Goal: Task Accomplishment & Management: Complete application form

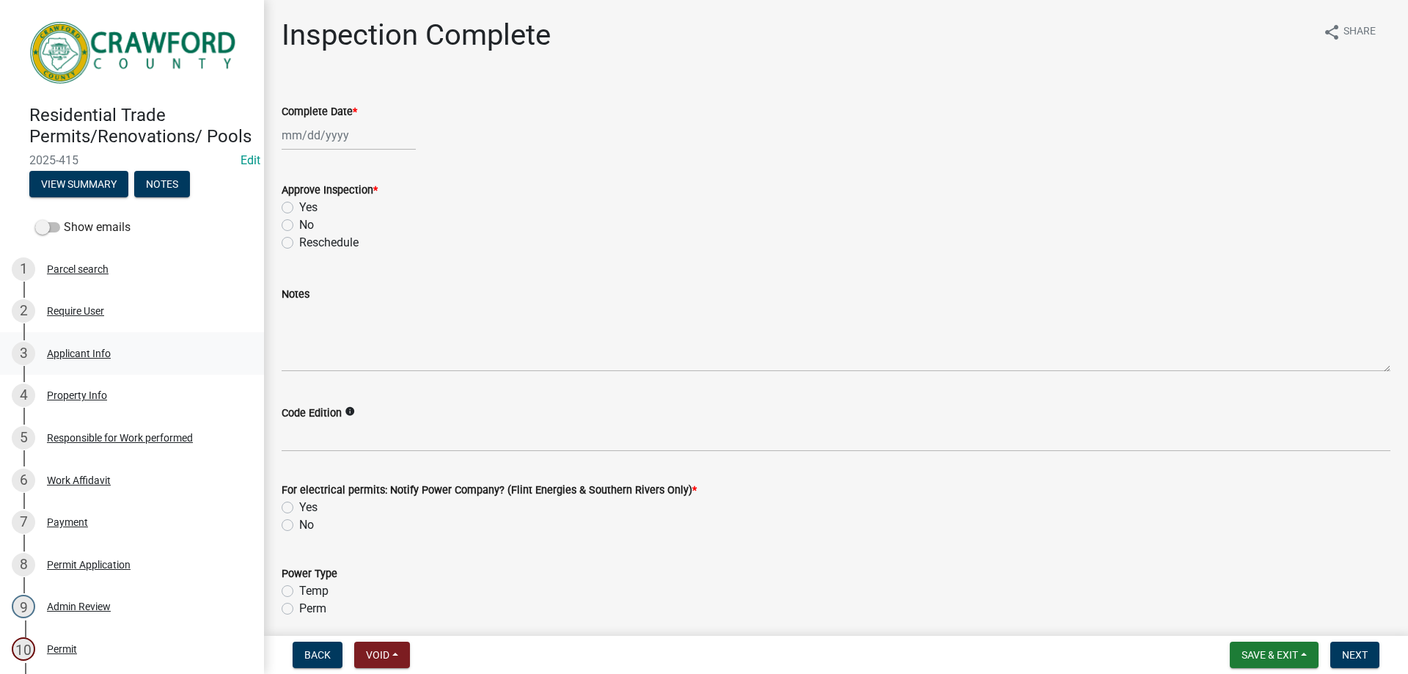
scroll to position [361, 0]
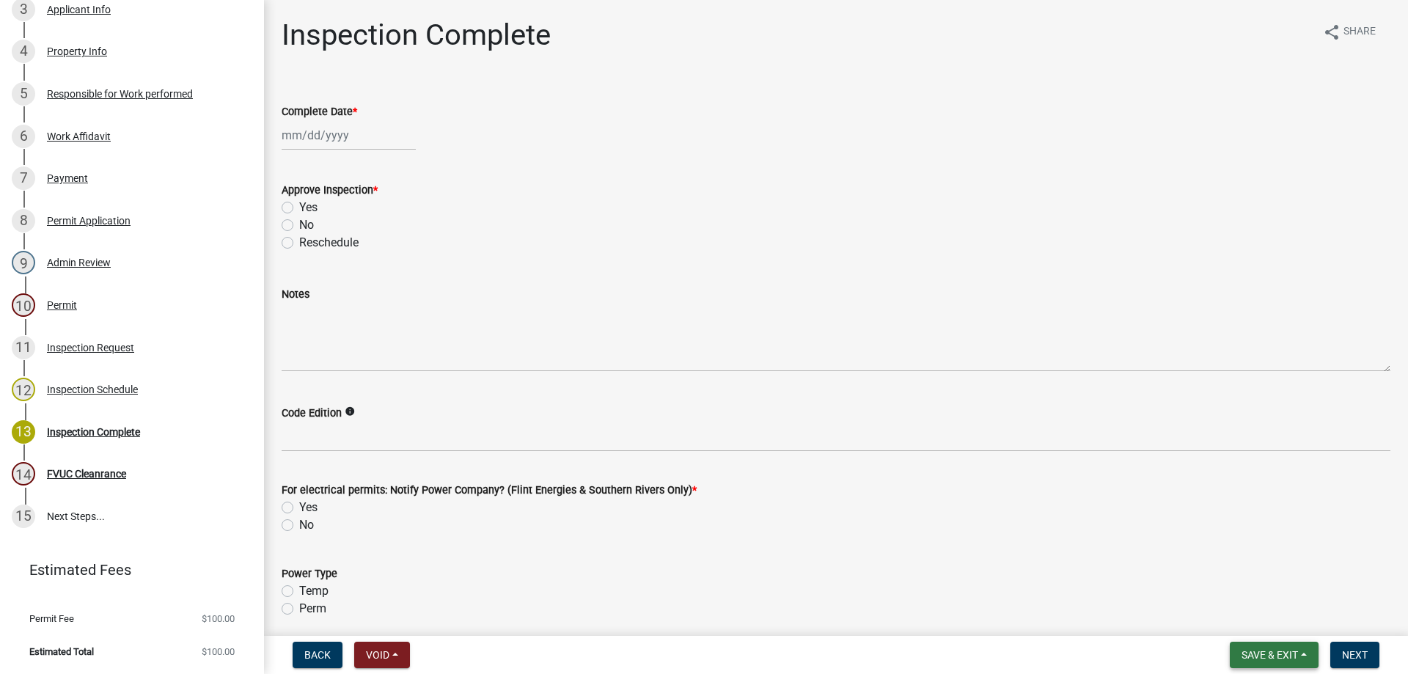
click at [1282, 661] on button "Save & Exit" at bounding box center [1274, 655] width 89 height 26
click at [1290, 606] on button "Save & Exit" at bounding box center [1259, 616] width 117 height 35
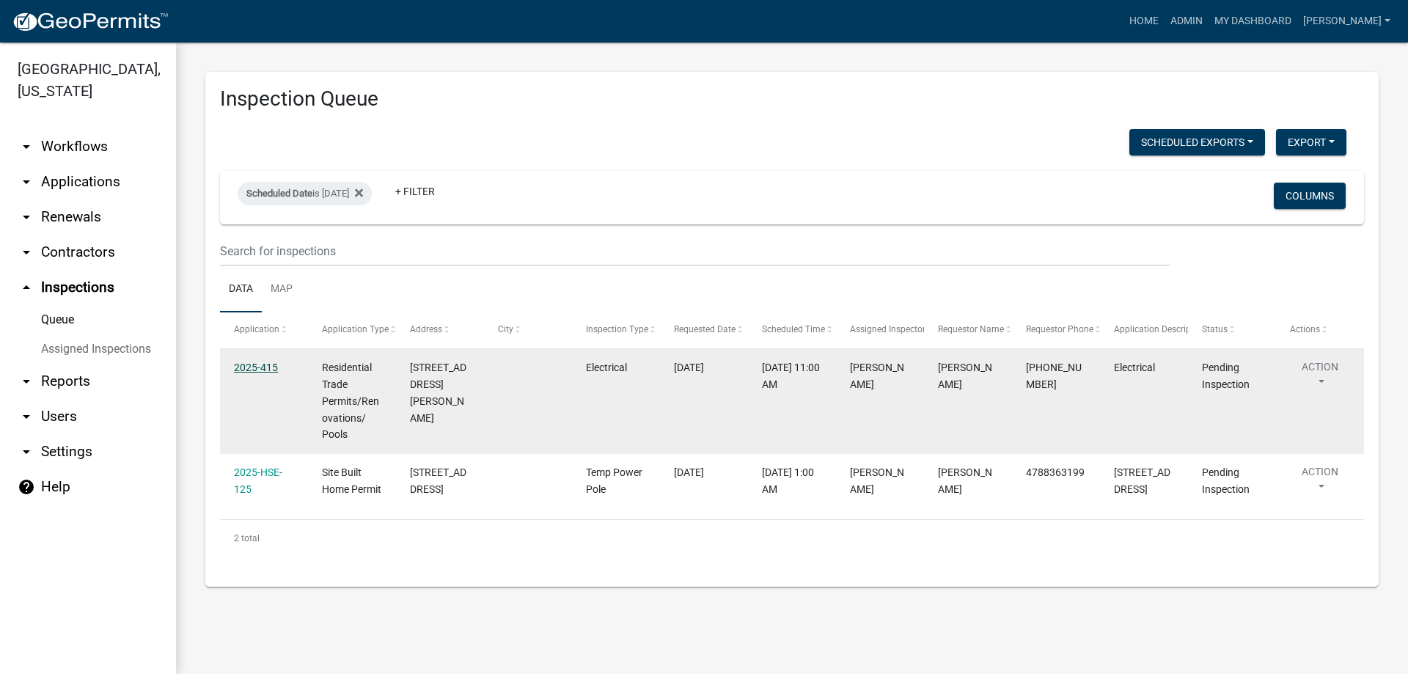
click at [263, 371] on link "2025-415" at bounding box center [256, 367] width 44 height 12
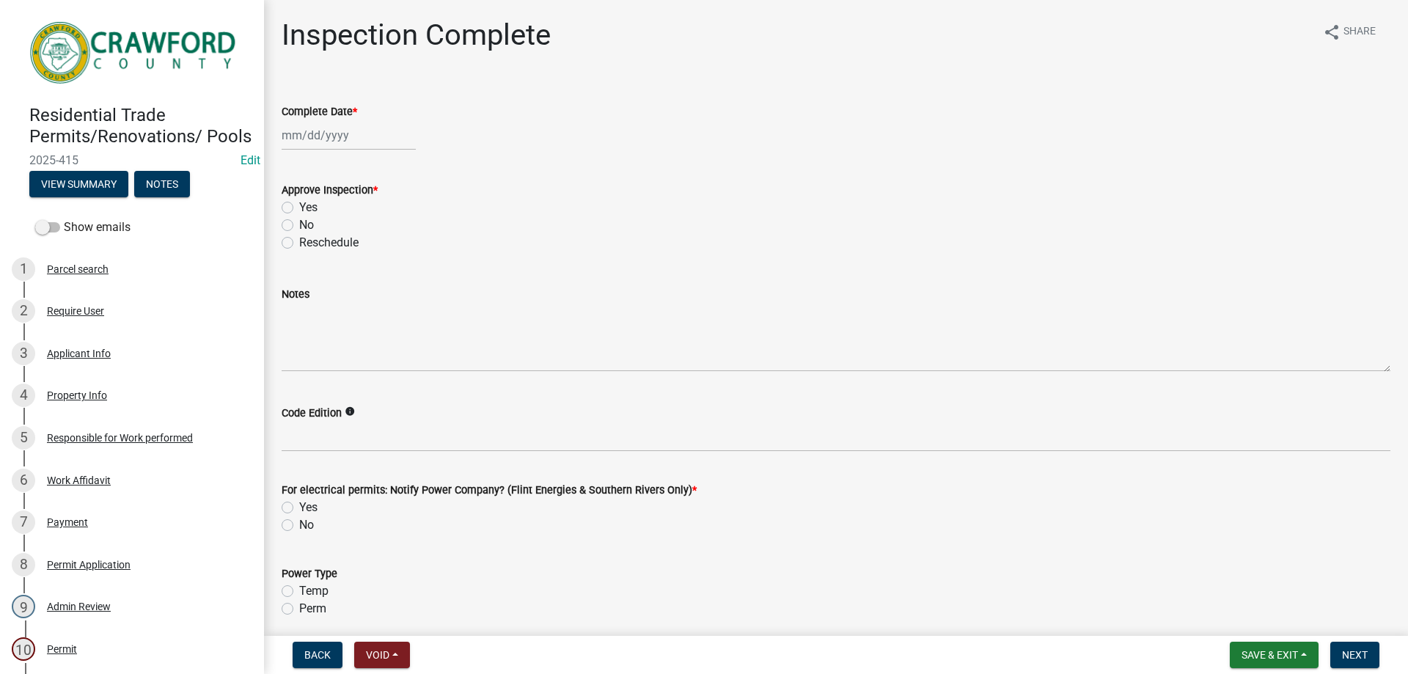
click at [299, 224] on label "No" at bounding box center [306, 225] width 15 height 18
click at [299, 224] on input "No" at bounding box center [304, 221] width 10 height 10
radio input "true"
click at [334, 142] on div at bounding box center [349, 135] width 134 height 30
select select "9"
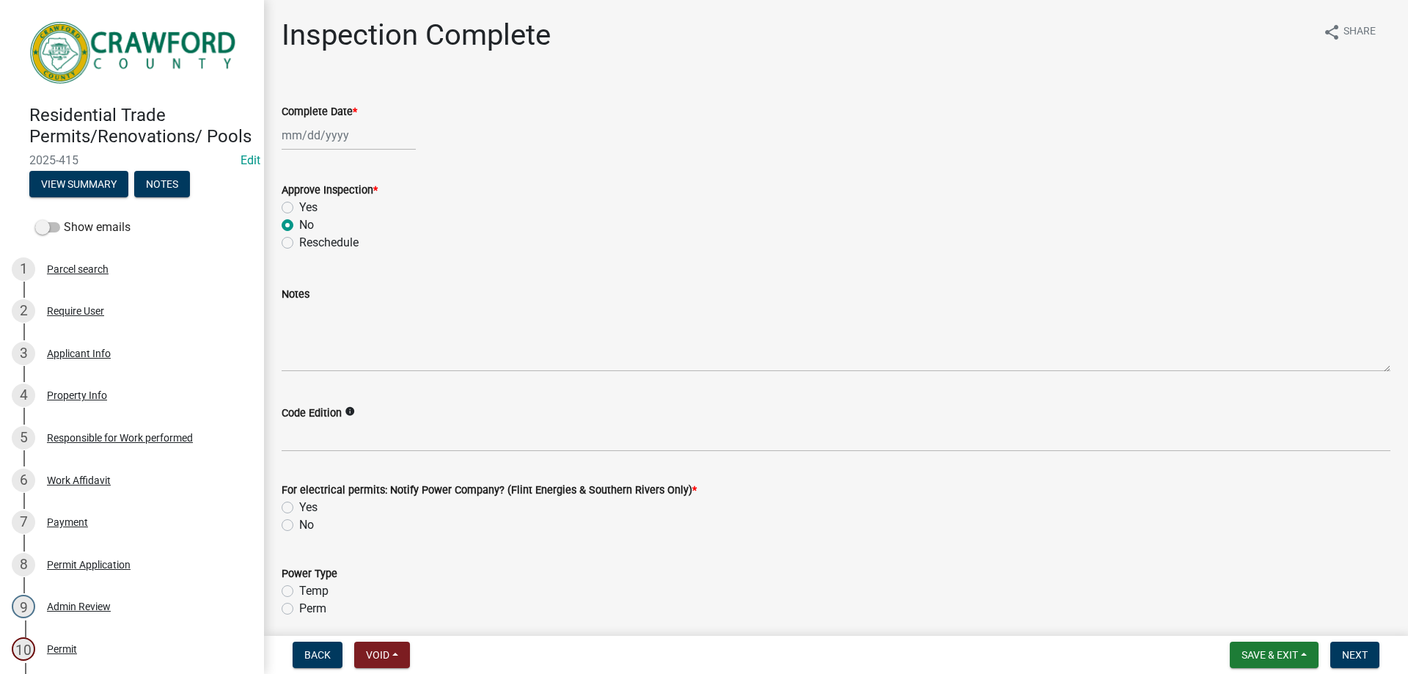
select select "2025"
click at [320, 288] on div "23" at bounding box center [319, 283] width 23 height 23
type input "[DATE]"
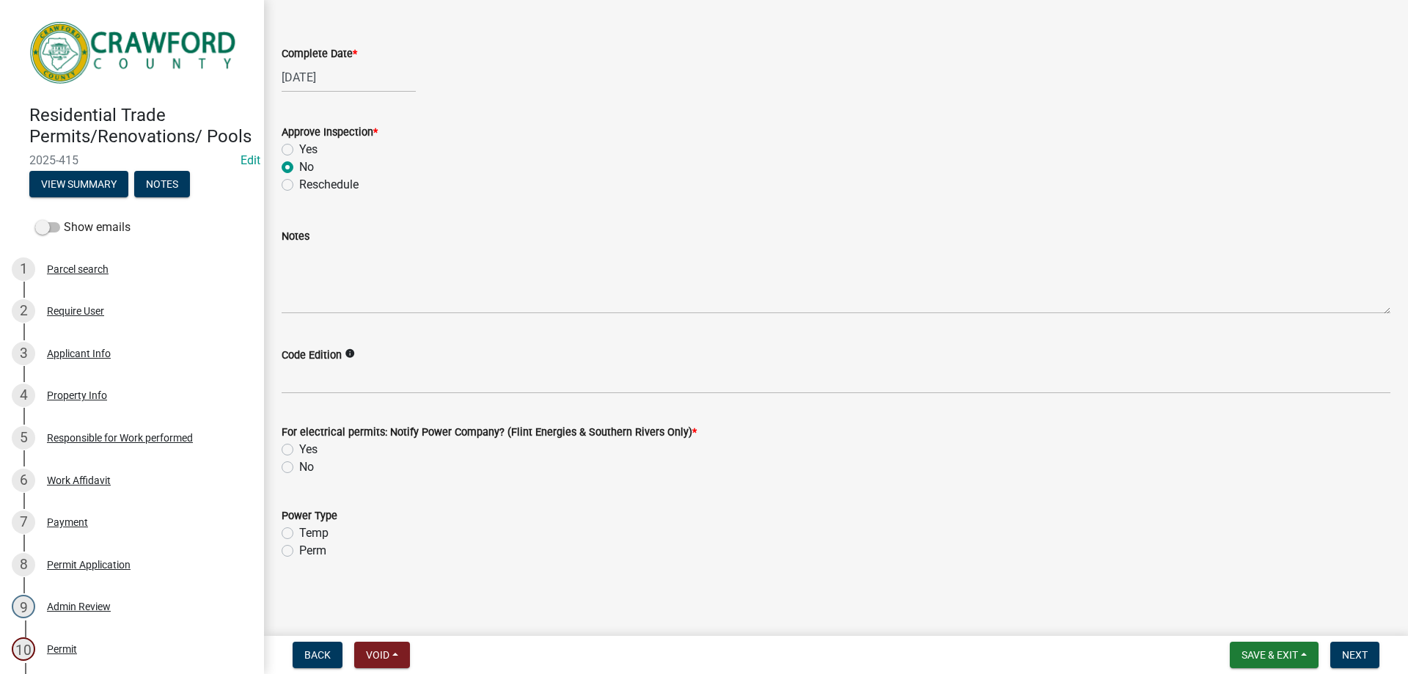
click at [299, 469] on label "No" at bounding box center [306, 467] width 15 height 18
click at [299, 468] on input "No" at bounding box center [304, 463] width 10 height 10
radio input "true"
click at [1346, 654] on span "Next" at bounding box center [1355, 655] width 26 height 12
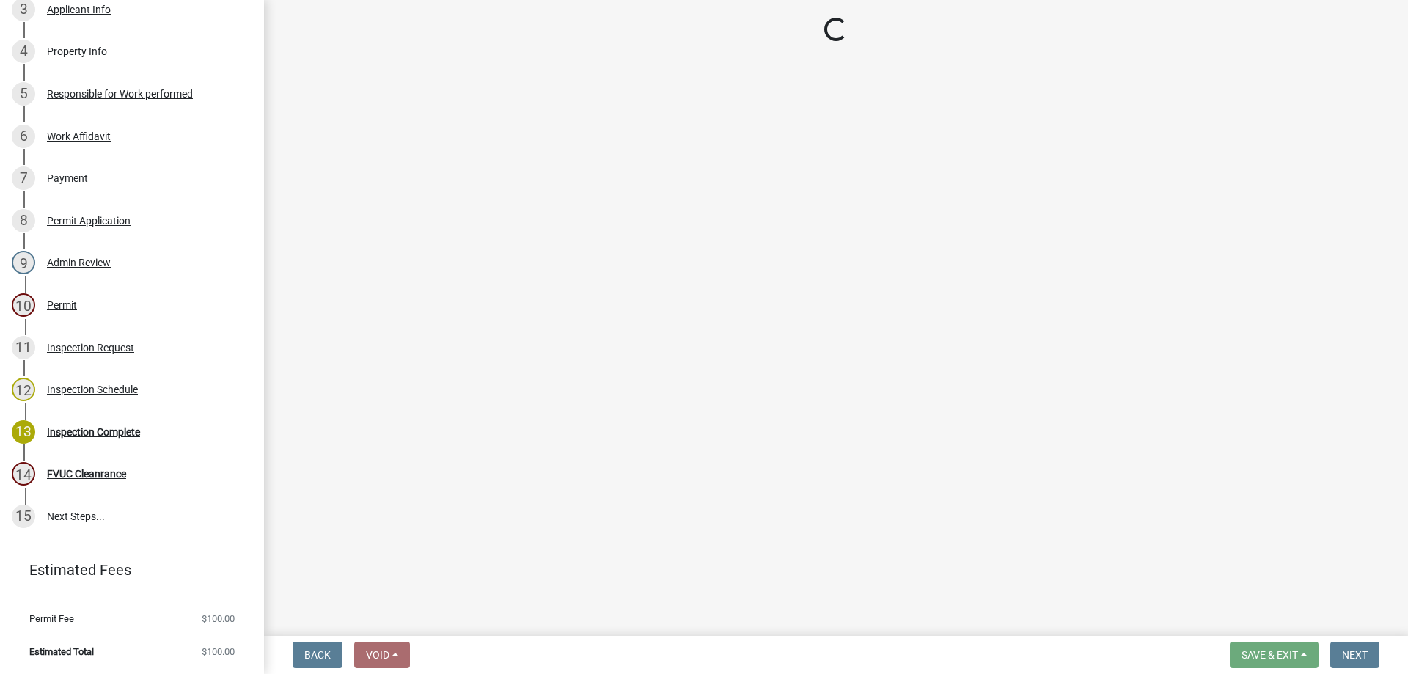
scroll to position [403, 0]
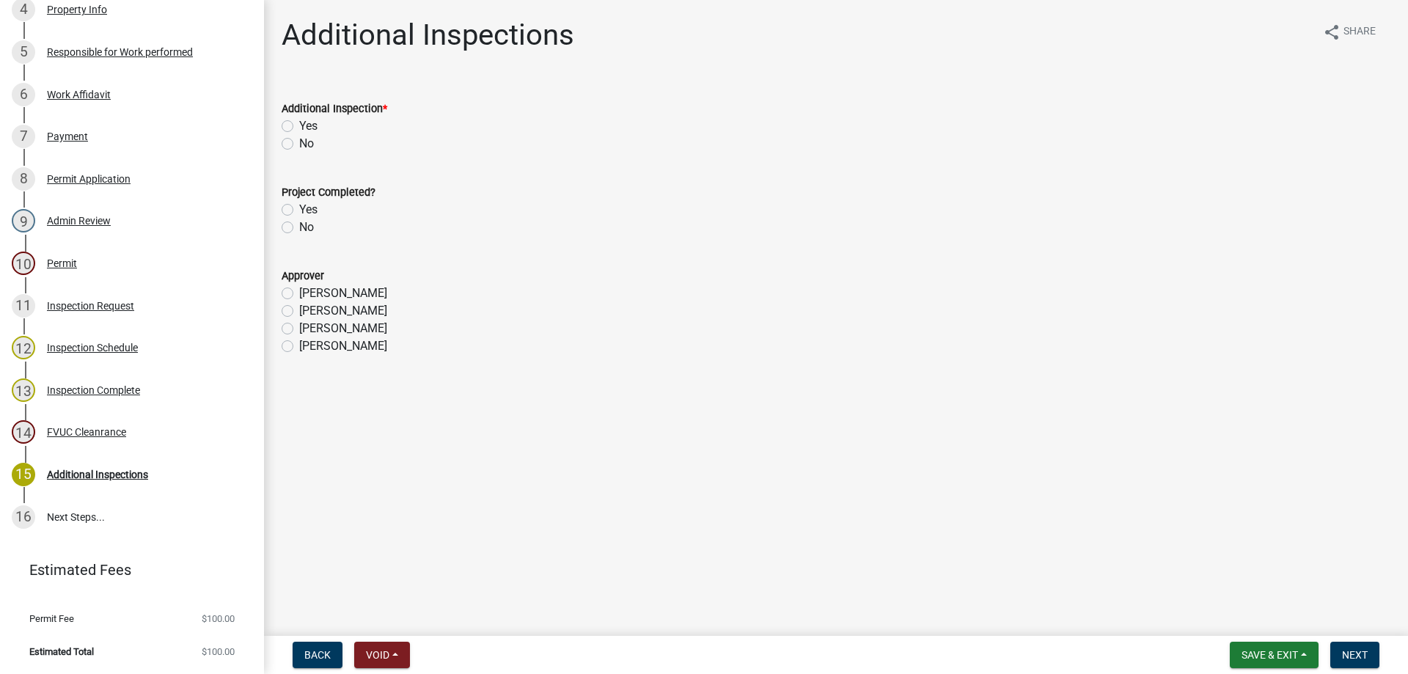
click at [299, 121] on label "Yes" at bounding box center [308, 126] width 18 height 18
click at [299, 121] on input "Yes" at bounding box center [304, 122] width 10 height 10
radio input "true"
click at [299, 221] on label "No" at bounding box center [306, 228] width 15 height 18
click at [299, 221] on input "No" at bounding box center [304, 224] width 10 height 10
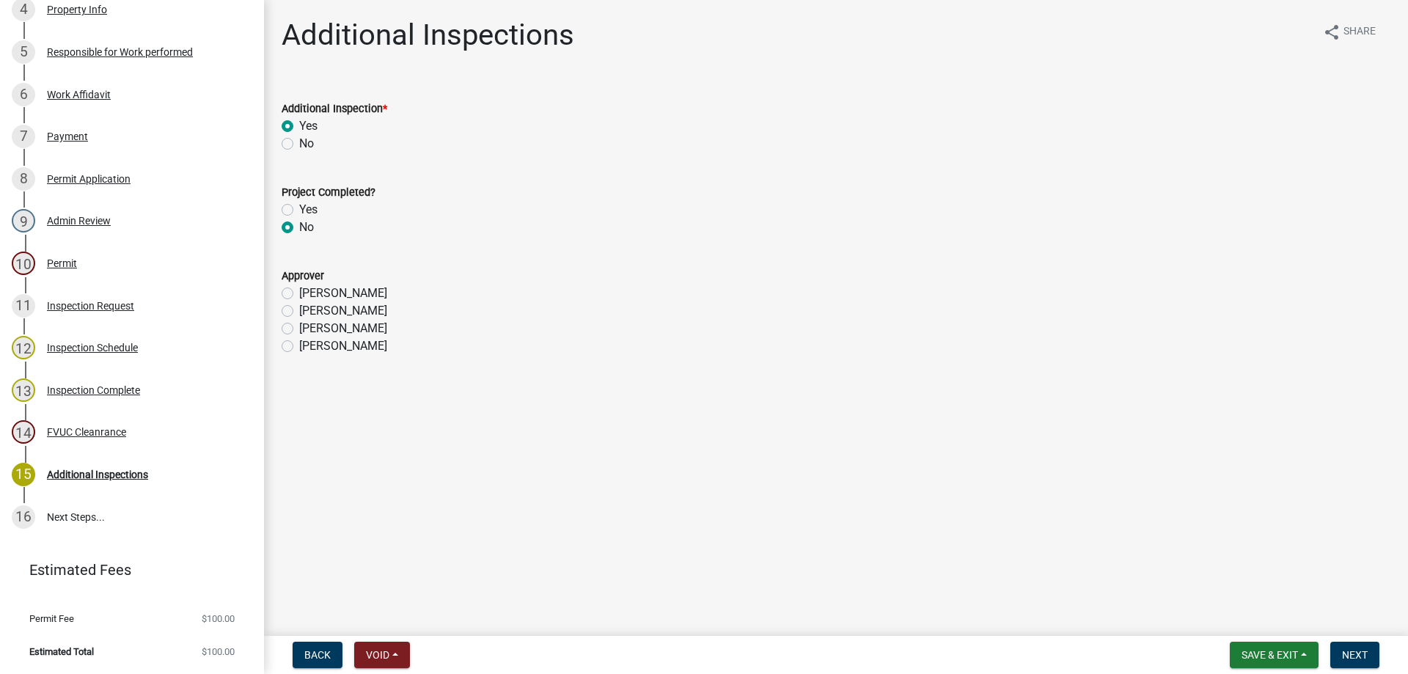
radio input "true"
click at [299, 340] on label "[PERSON_NAME]" at bounding box center [343, 346] width 88 height 18
click at [299, 340] on input "[PERSON_NAME]" at bounding box center [304, 342] width 10 height 10
radio input "true"
click at [1343, 645] on button "Next" at bounding box center [1354, 655] width 49 height 26
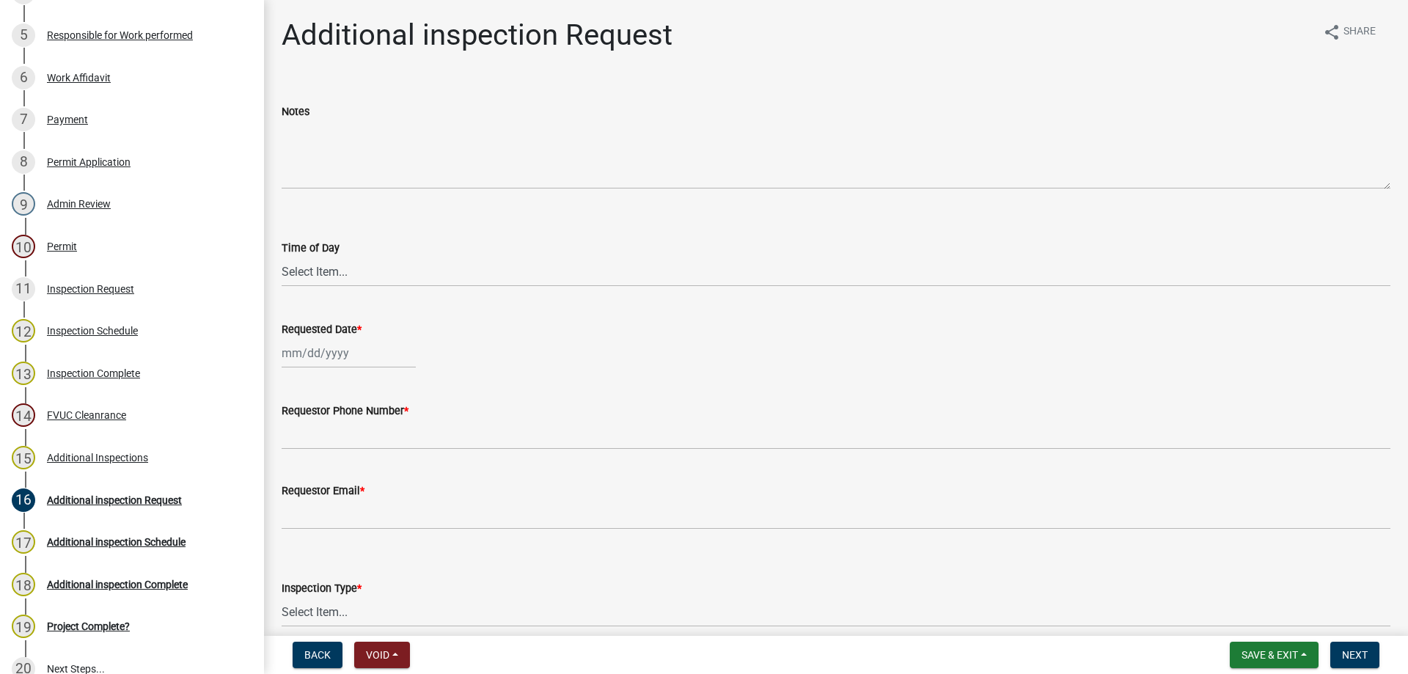
scroll to position [572, 0]
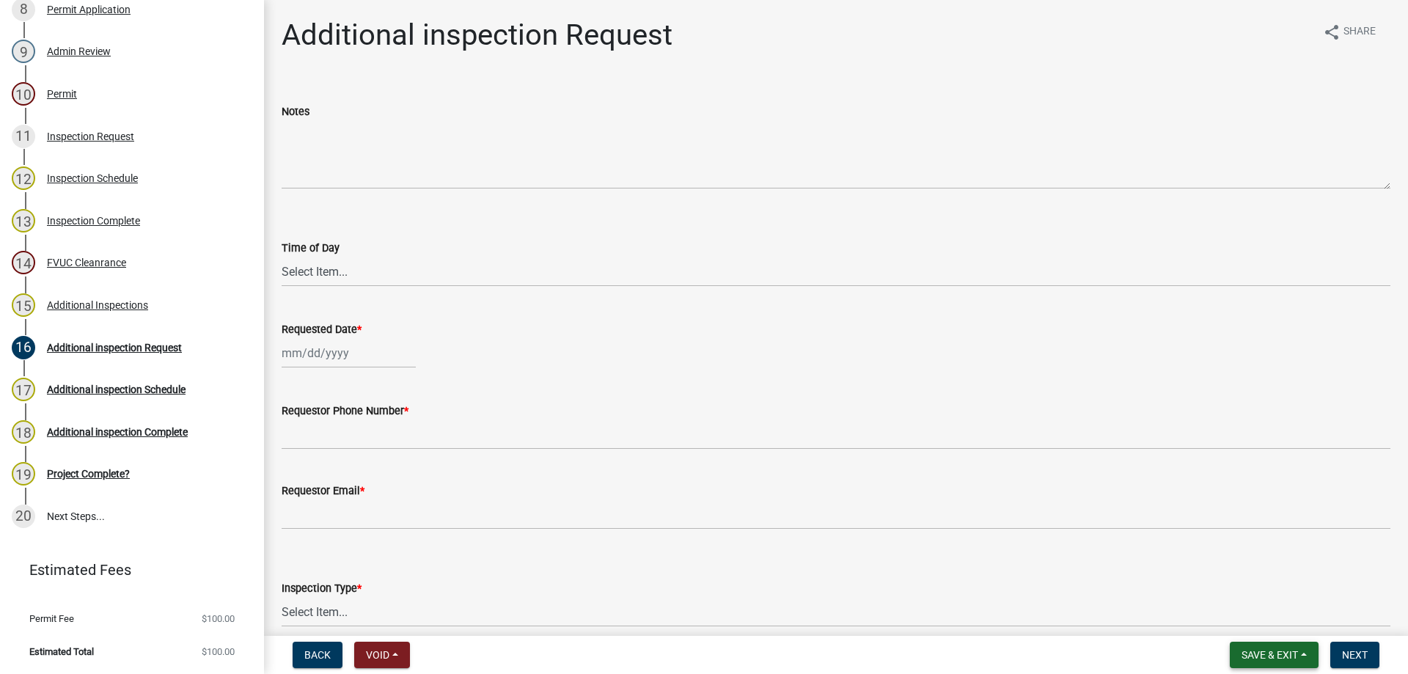
click at [1269, 649] on span "Save & Exit" at bounding box center [1269, 655] width 56 height 12
click at [1256, 612] on button "Save & Exit" at bounding box center [1259, 616] width 117 height 35
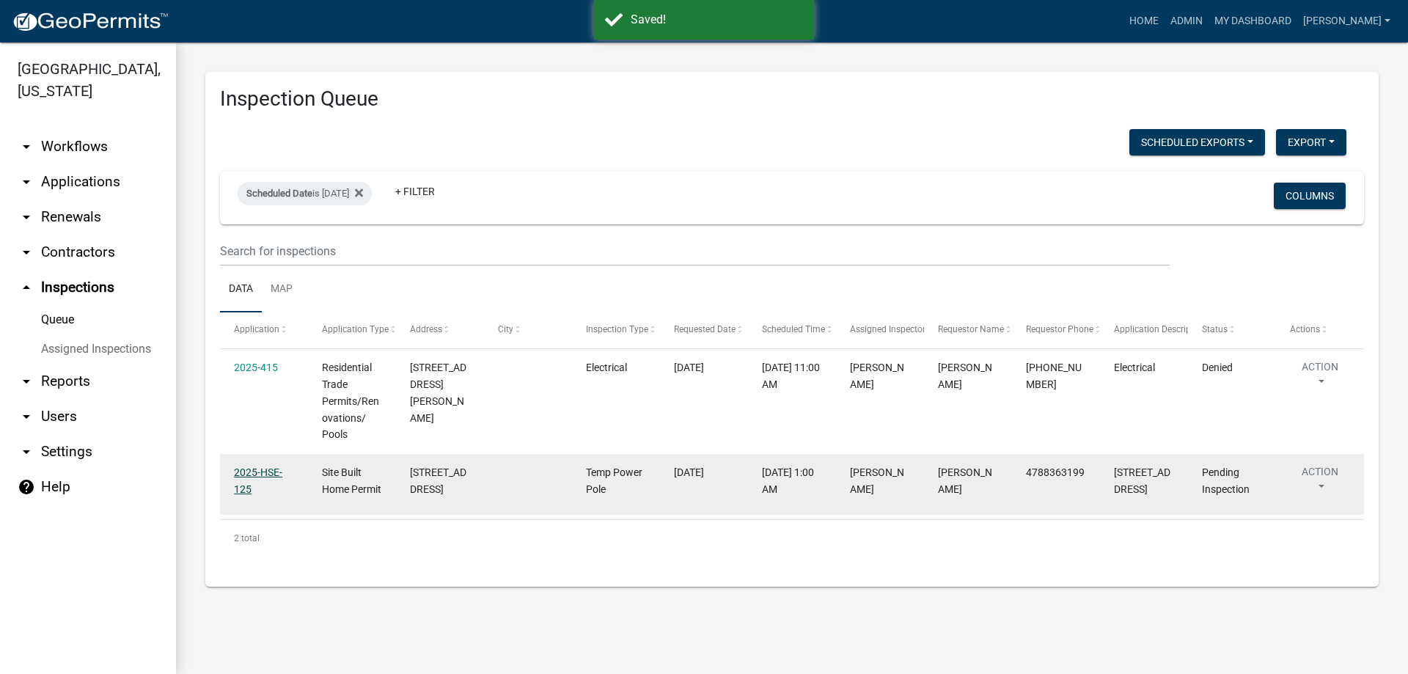
click at [248, 477] on link "2025-HSE-125" at bounding box center [258, 480] width 48 height 29
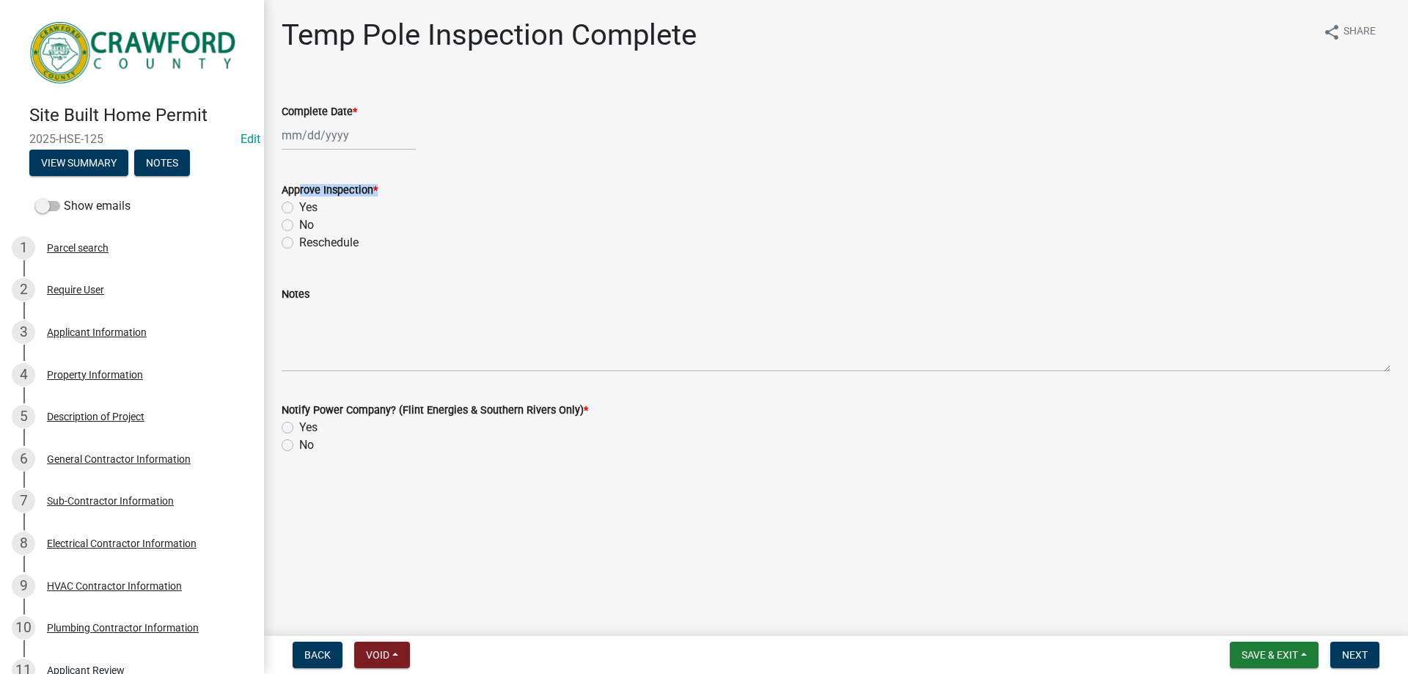
click at [293, 197] on div "Approve Inspection *" at bounding box center [836, 190] width 1109 height 18
click at [315, 146] on div at bounding box center [349, 135] width 134 height 30
select select "9"
select select "2025"
click at [320, 286] on div "23" at bounding box center [319, 283] width 23 height 23
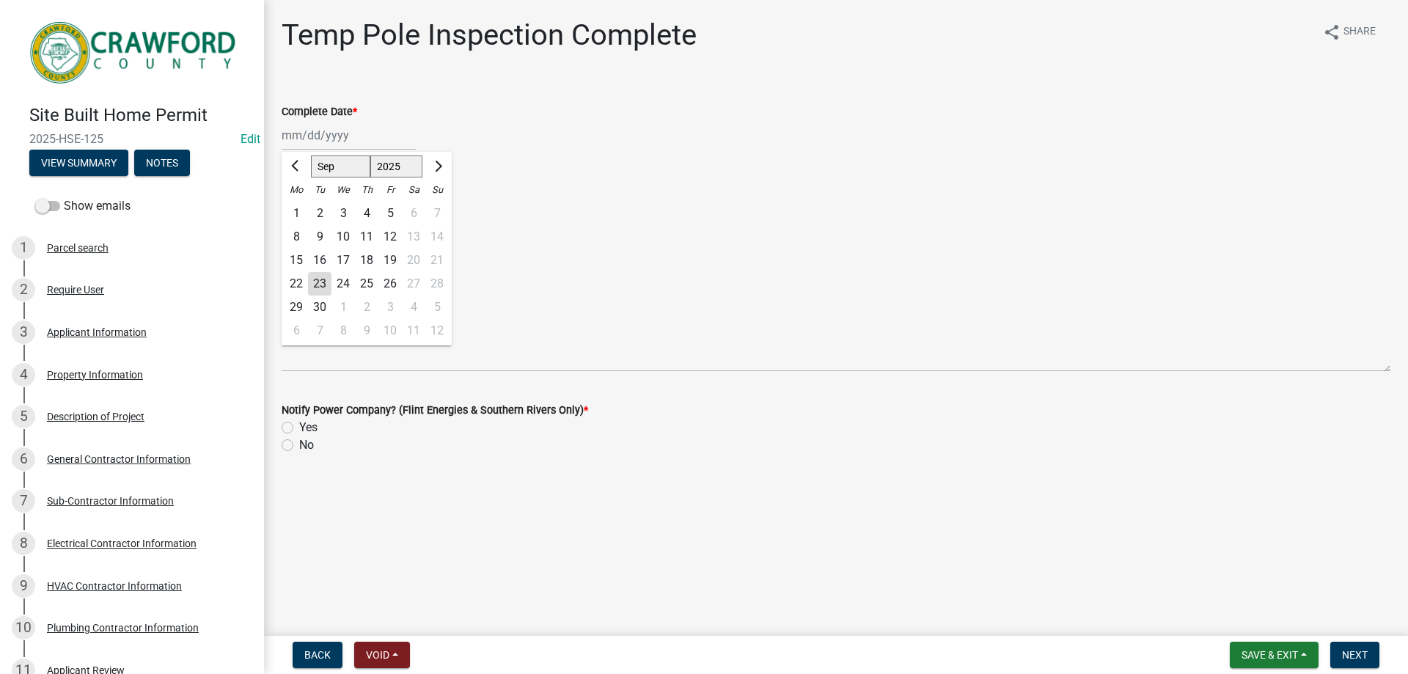
type input "[DATE]"
click at [296, 203] on div "Yes" at bounding box center [836, 208] width 1109 height 18
click at [299, 211] on label "Yes" at bounding box center [308, 208] width 18 height 18
click at [299, 208] on input "Yes" at bounding box center [304, 204] width 10 height 10
radio input "true"
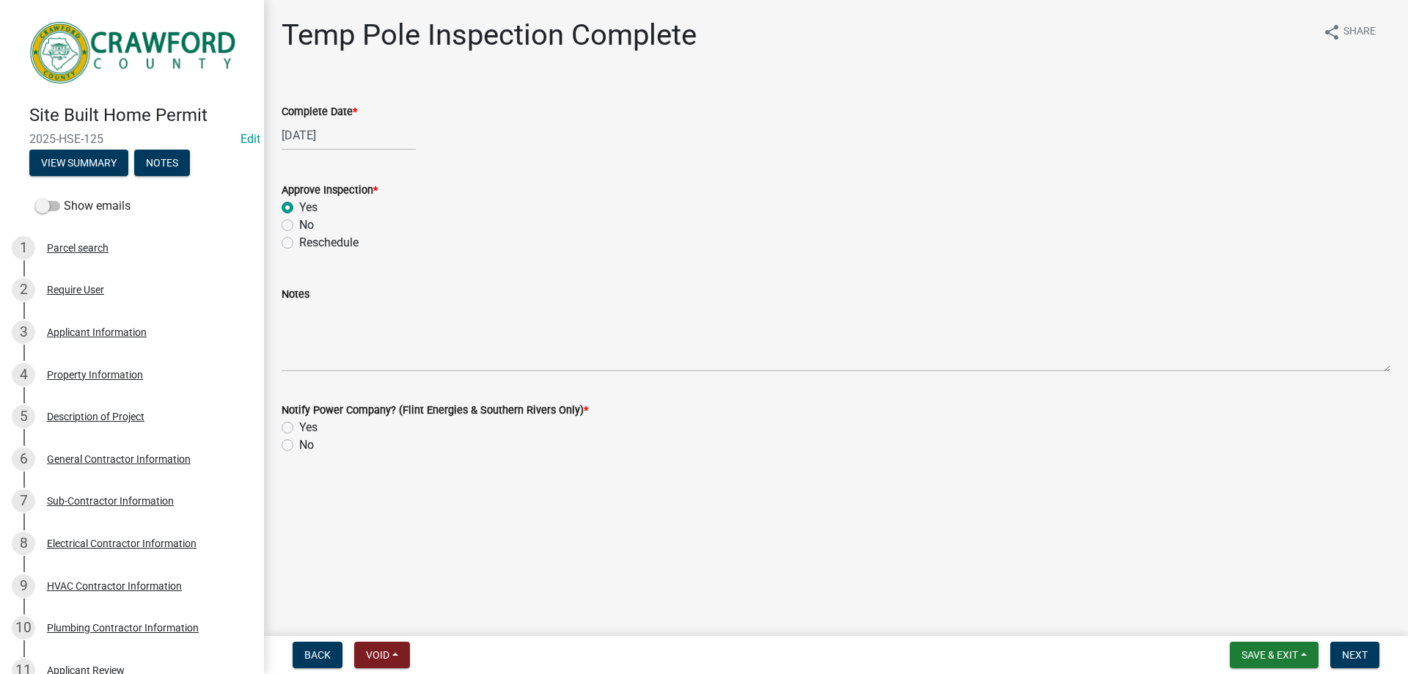
click at [299, 432] on label "Yes" at bounding box center [308, 428] width 18 height 18
click at [299, 428] on input "Yes" at bounding box center [304, 424] width 10 height 10
radio input "true"
click at [296, 449] on div "No" at bounding box center [836, 445] width 1109 height 18
click at [296, 444] on div "No" at bounding box center [836, 445] width 1109 height 18
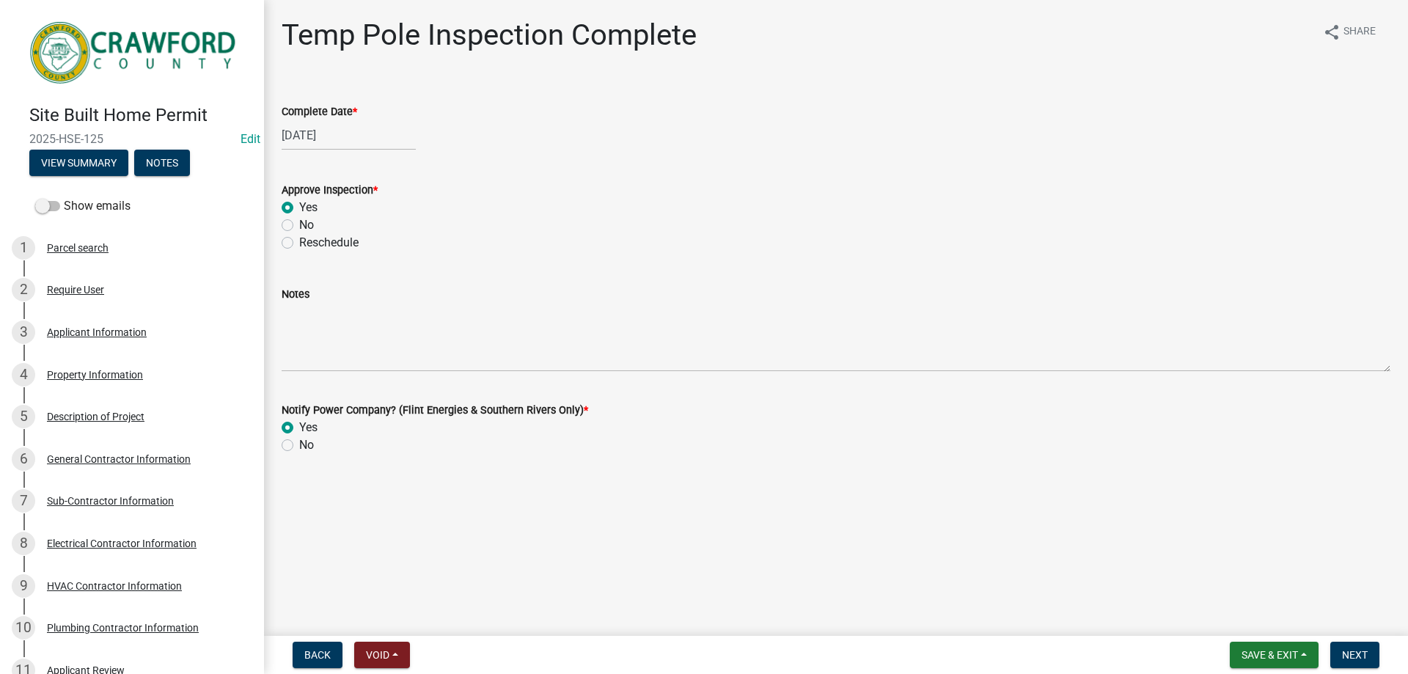
click at [299, 449] on label "No" at bounding box center [306, 445] width 15 height 18
click at [299, 446] on input "No" at bounding box center [304, 441] width 10 height 10
radio input "true"
click at [298, 433] on div "Yes" at bounding box center [836, 428] width 1109 height 18
click at [299, 428] on label "Yes" at bounding box center [308, 428] width 18 height 18
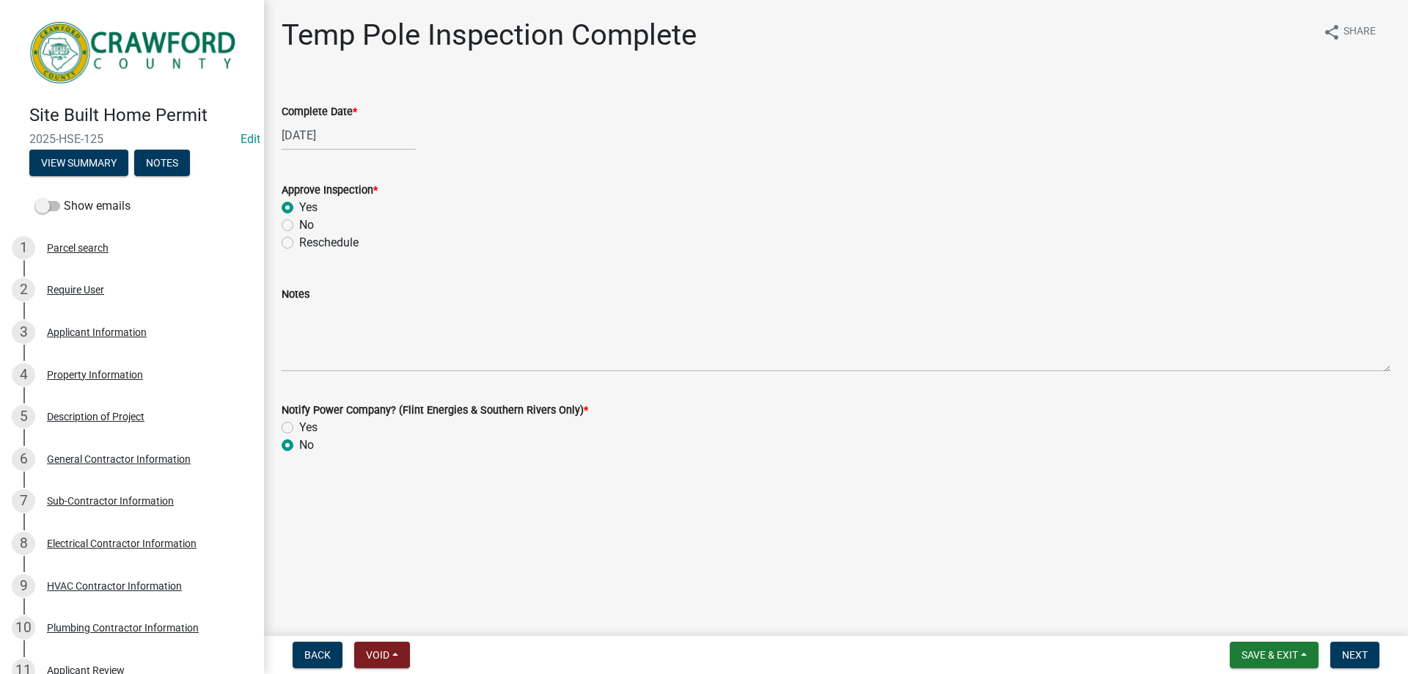
click at [299, 428] on input "Yes" at bounding box center [304, 424] width 10 height 10
radio input "true"
click at [1367, 645] on button "Next" at bounding box center [1354, 655] width 49 height 26
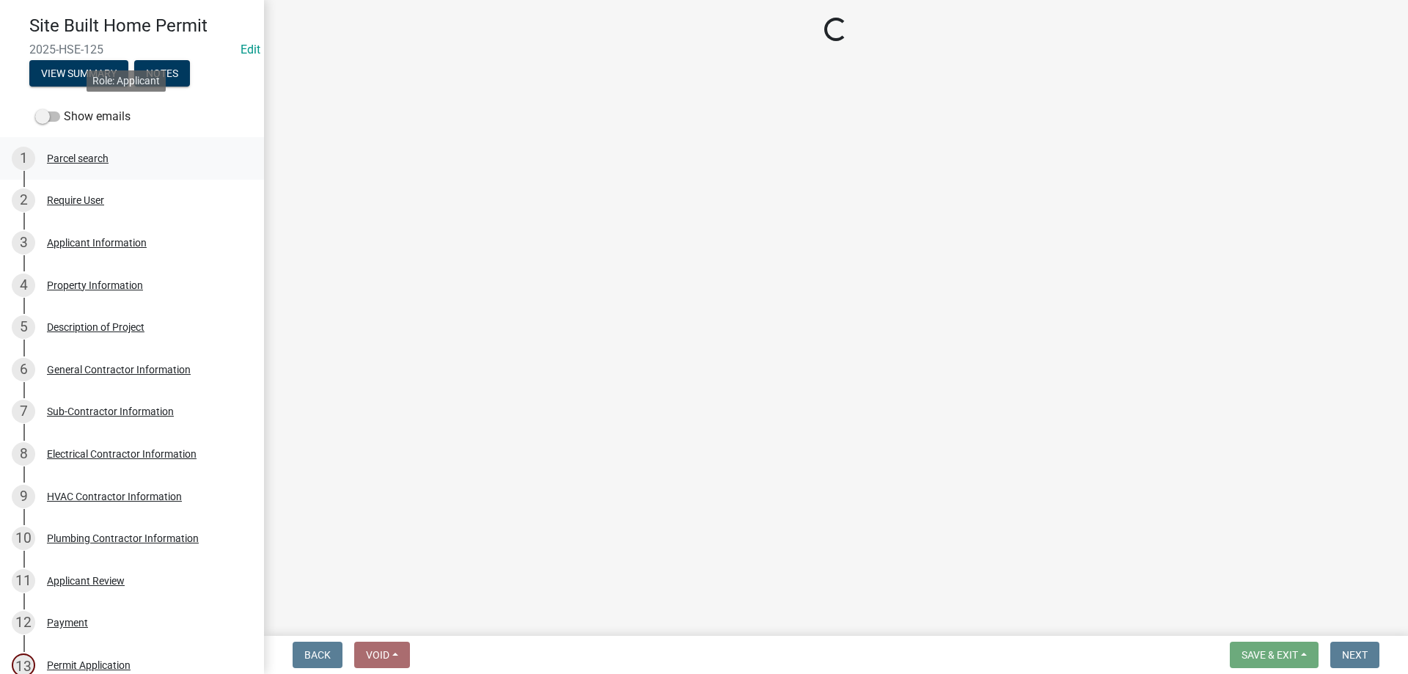
scroll to position [220, 0]
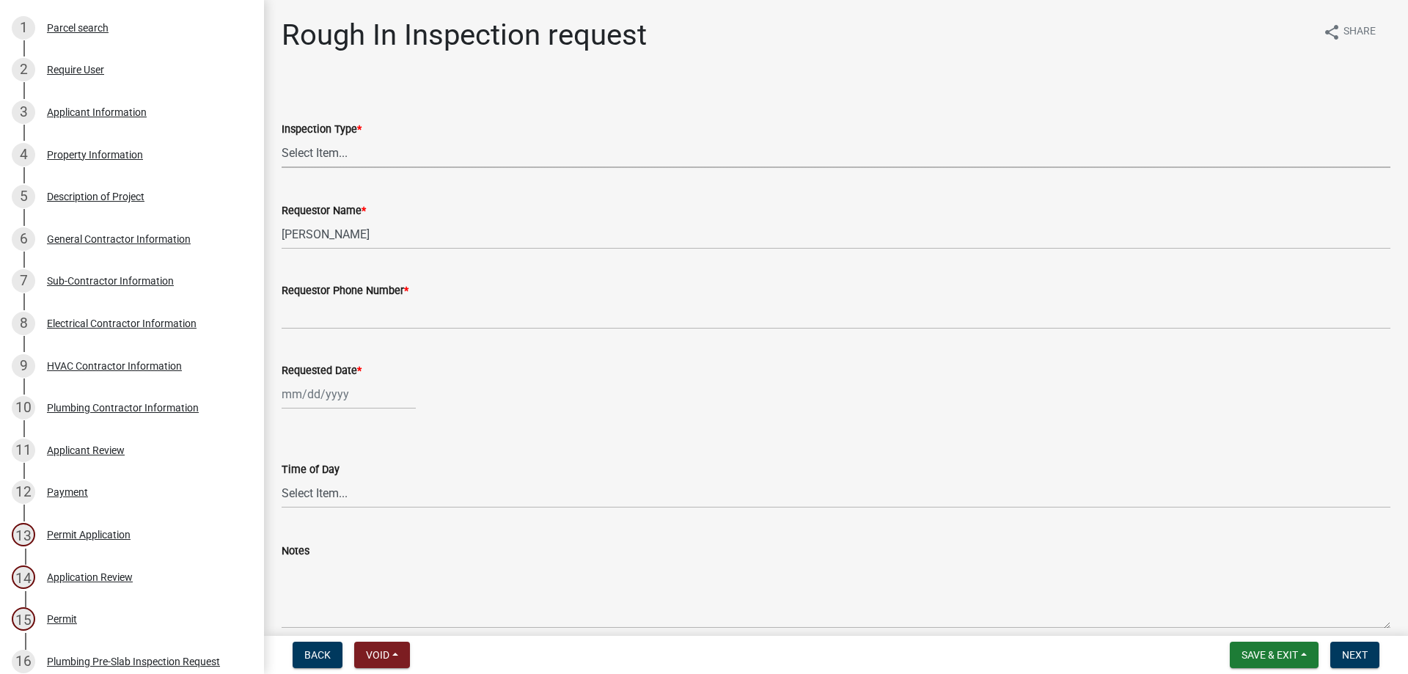
click at [350, 160] on select "Select Item... Rough In" at bounding box center [836, 153] width 1109 height 30
click at [282, 138] on select "Select Item... Rough In" at bounding box center [836, 153] width 1109 height 30
select select "e2e4a847-a50e-4e3e-9911-1cda0967d007"
click at [1279, 657] on span "Save & Exit" at bounding box center [1269, 655] width 56 height 12
click at [1265, 623] on button "Save & Exit" at bounding box center [1259, 616] width 117 height 35
